Goal: Navigation & Orientation: Go to known website

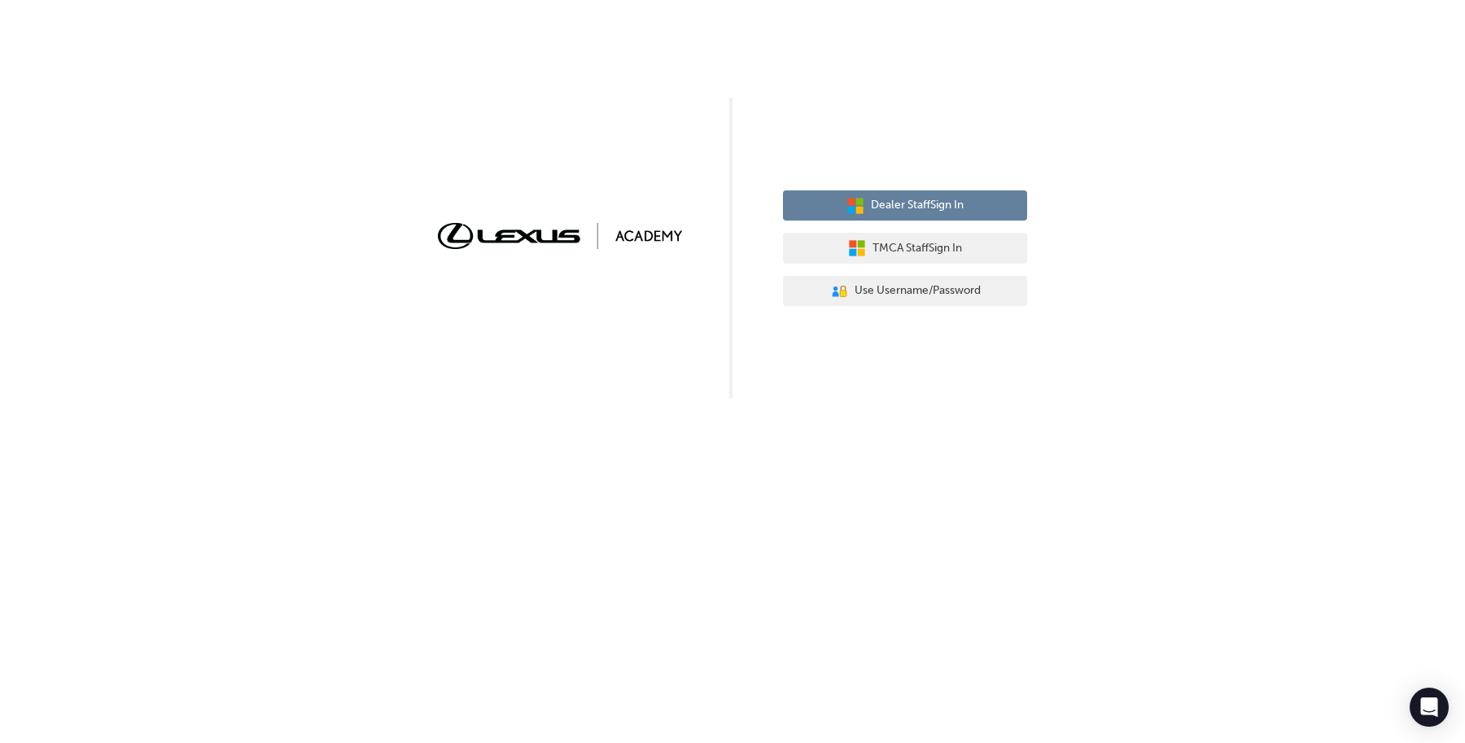
click at [885, 195] on button "Dealer Staff Sign In" at bounding box center [905, 205] width 244 height 31
